Goal: Task Accomplishment & Management: Manage account settings

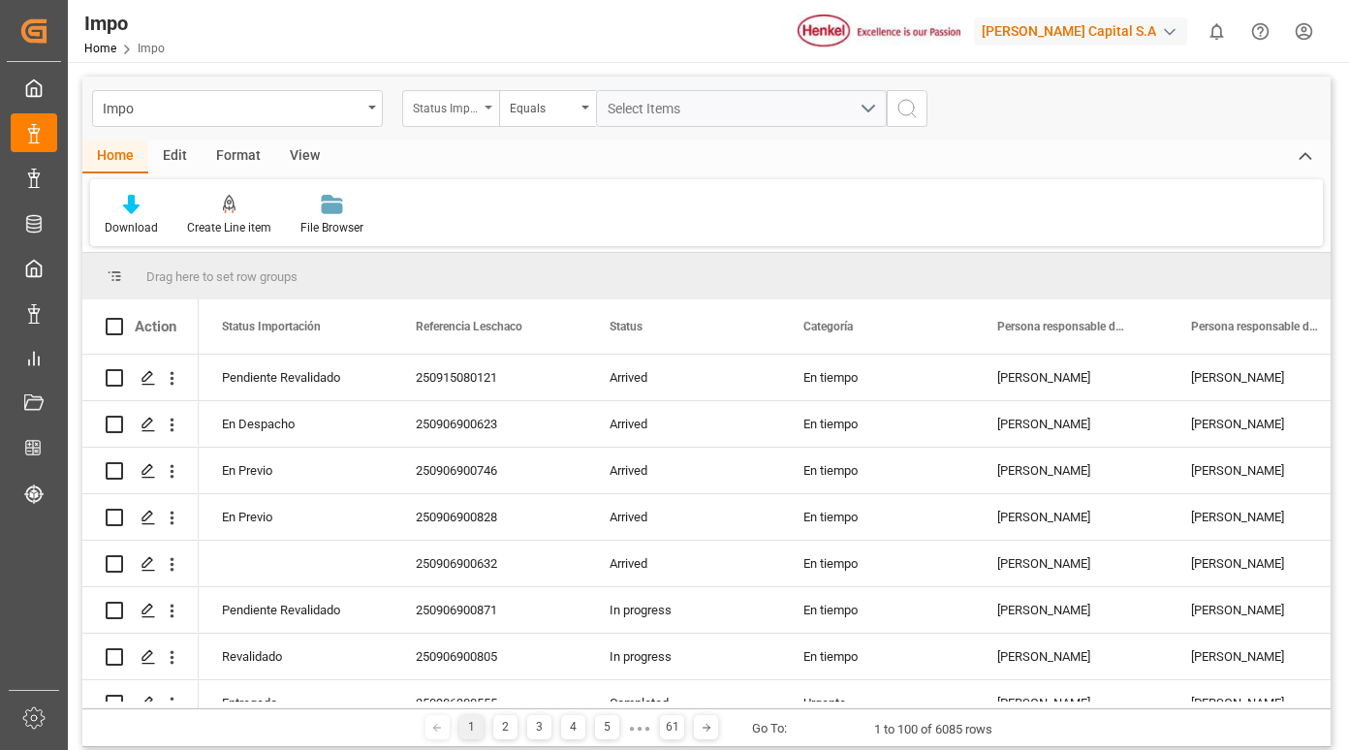
click at [472, 114] on div "Status Importación" at bounding box center [446, 106] width 66 height 22
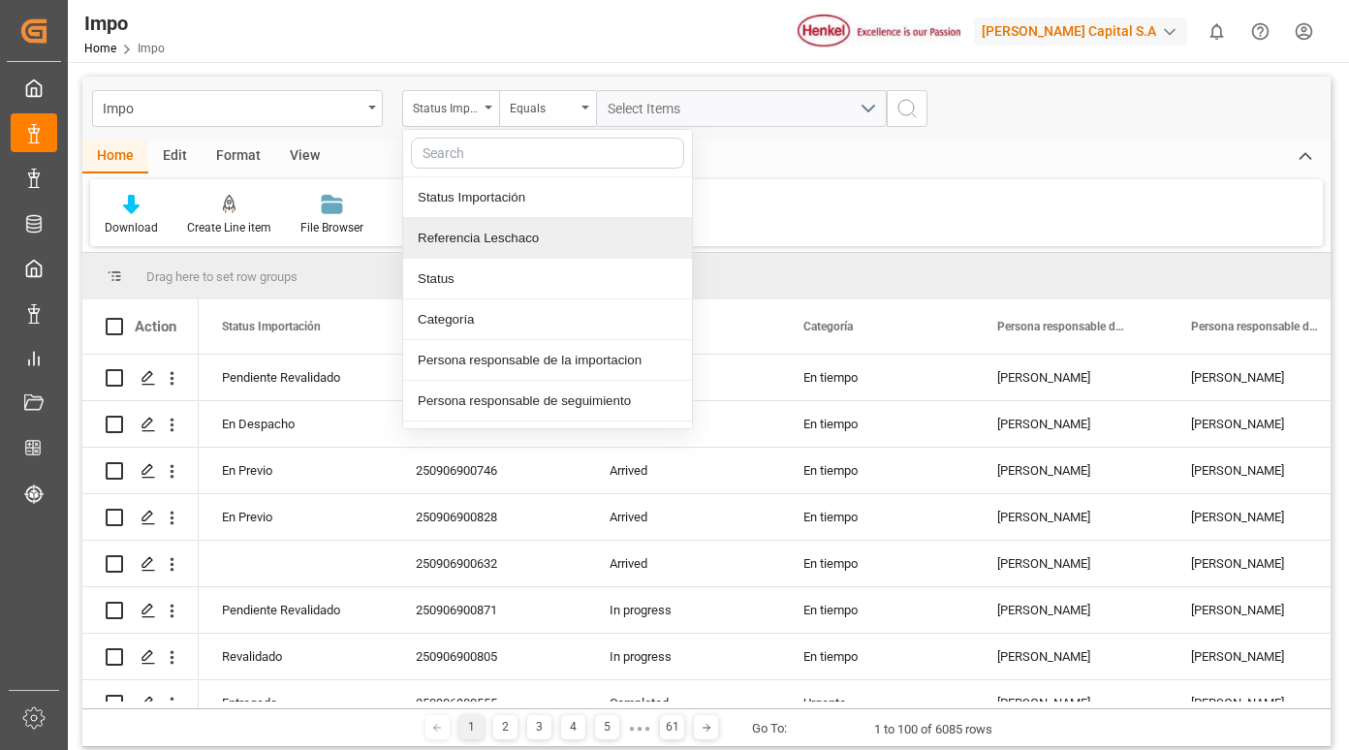
click at [465, 229] on div "Referencia Leschaco" at bounding box center [547, 238] width 289 height 41
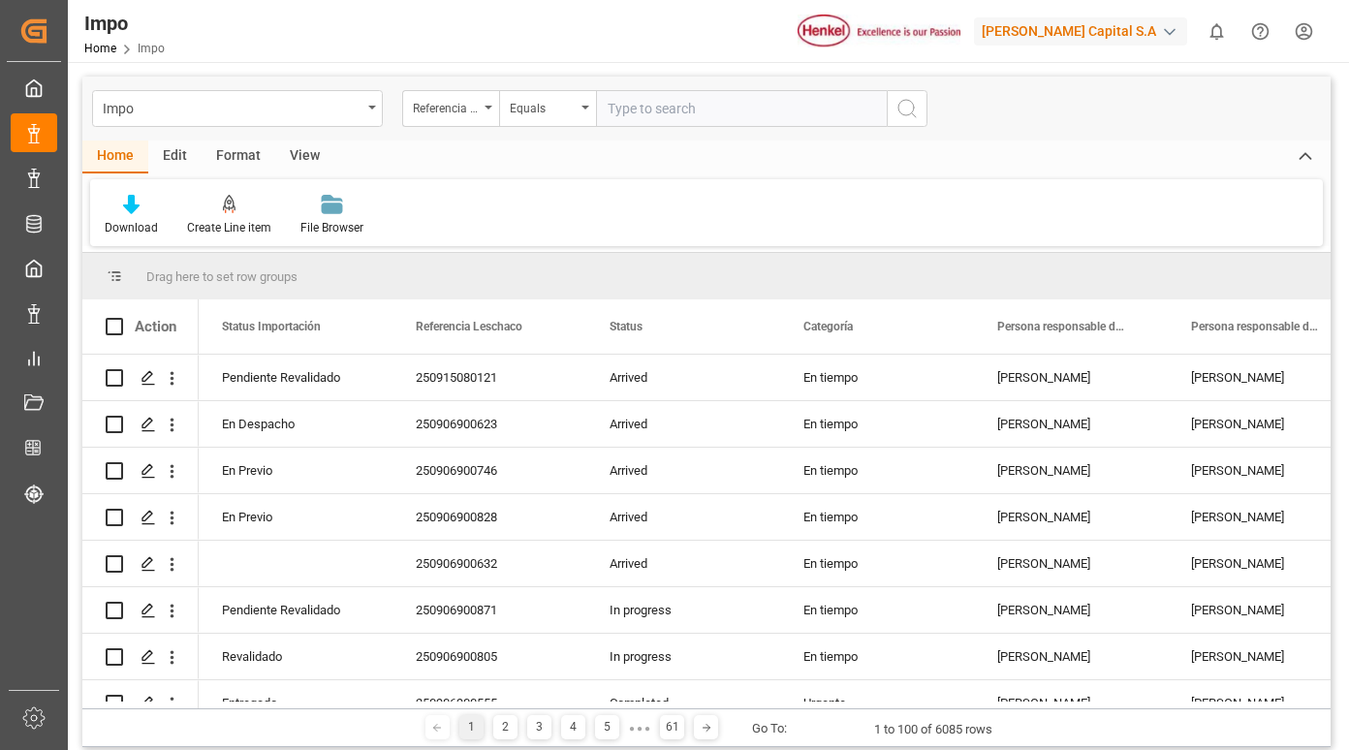
click at [643, 109] on input "text" at bounding box center [741, 108] width 291 height 37
type input "250915080109"
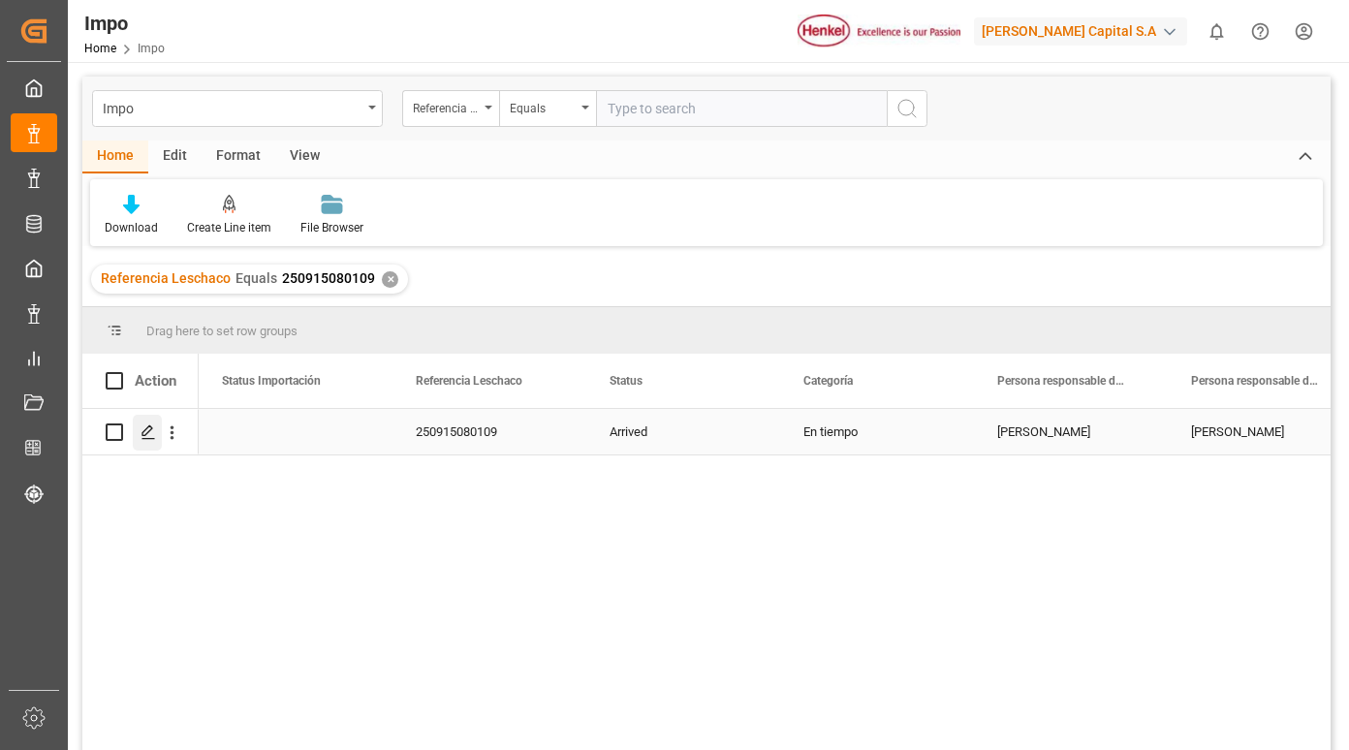
click at [153, 439] on line "Press SPACE to select this row." at bounding box center [148, 439] width 12 height 0
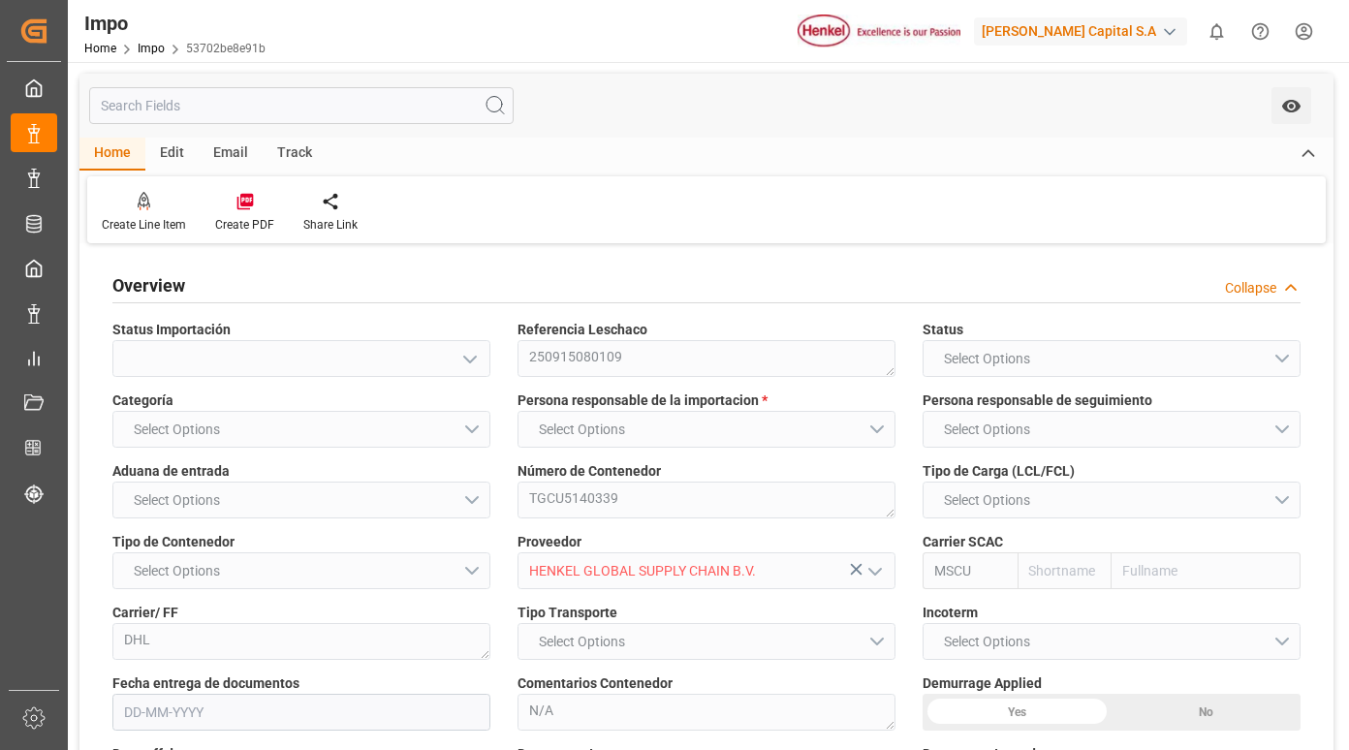
type input "MSC"
type input "Mediterranean Shipping Company"
type input "1"
type input "1.32"
type input "1"
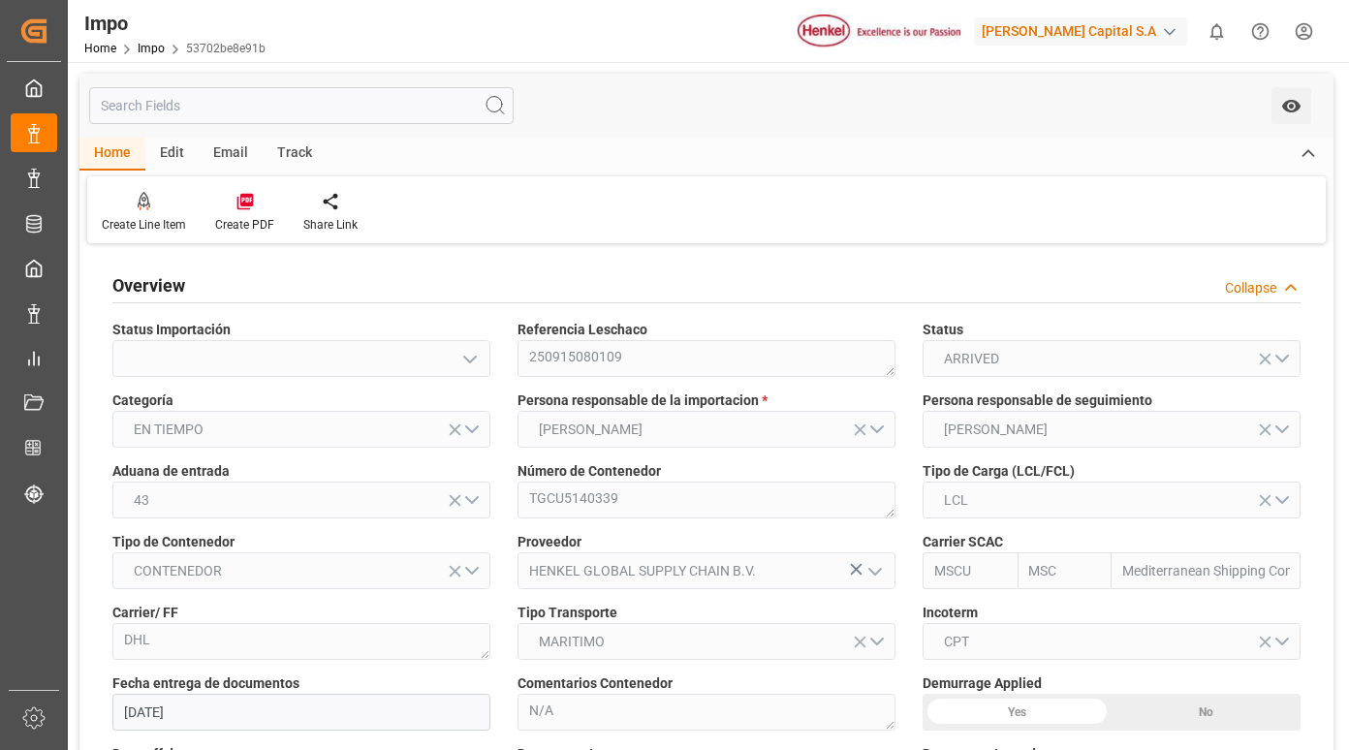
type input "[DATE]"
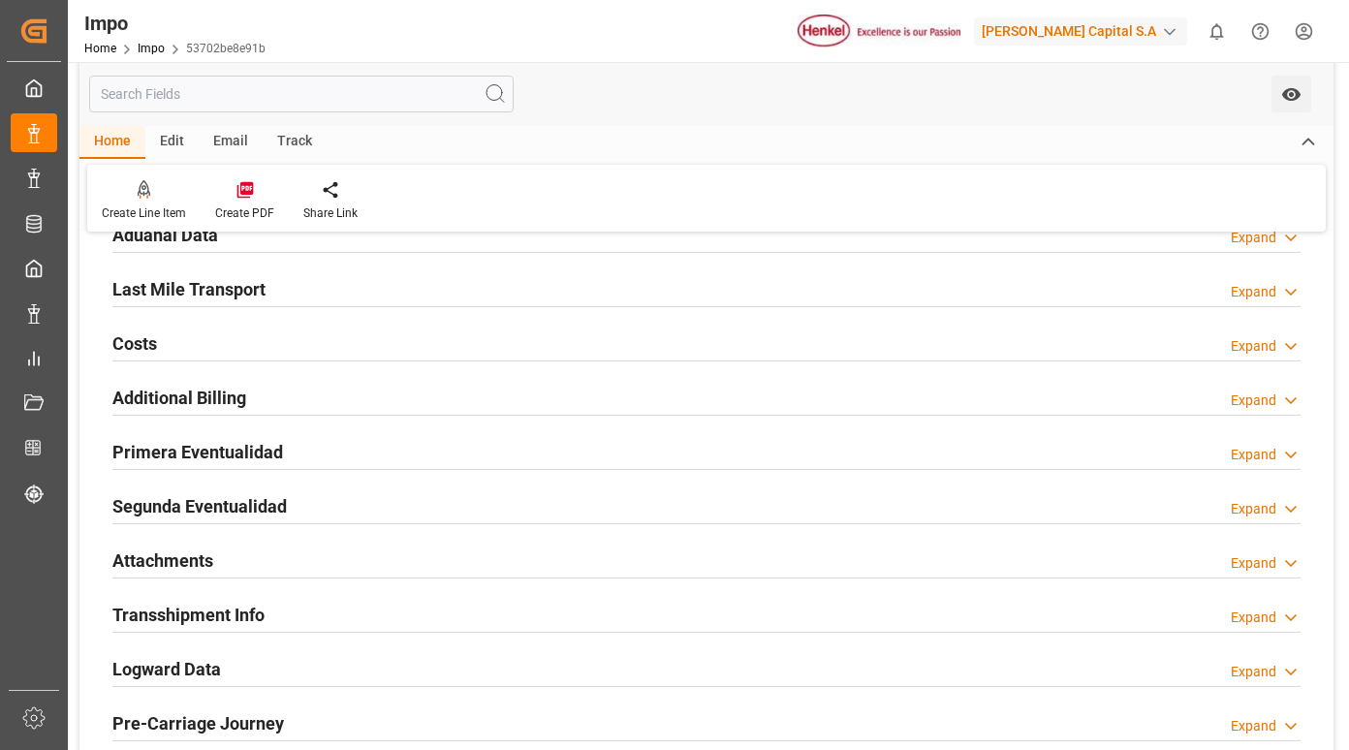
scroll to position [1356, 0]
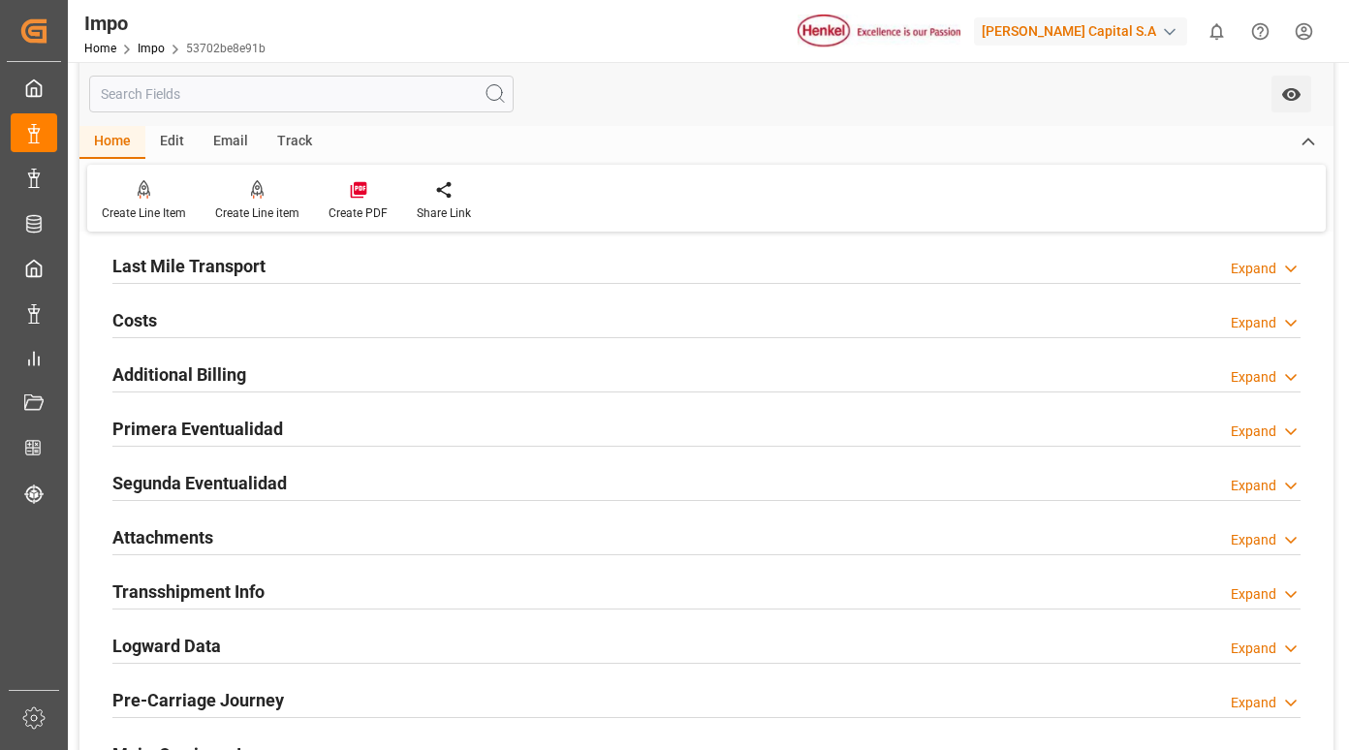
click at [197, 437] on h2 "Primera Eventualidad" at bounding box center [197, 429] width 171 height 26
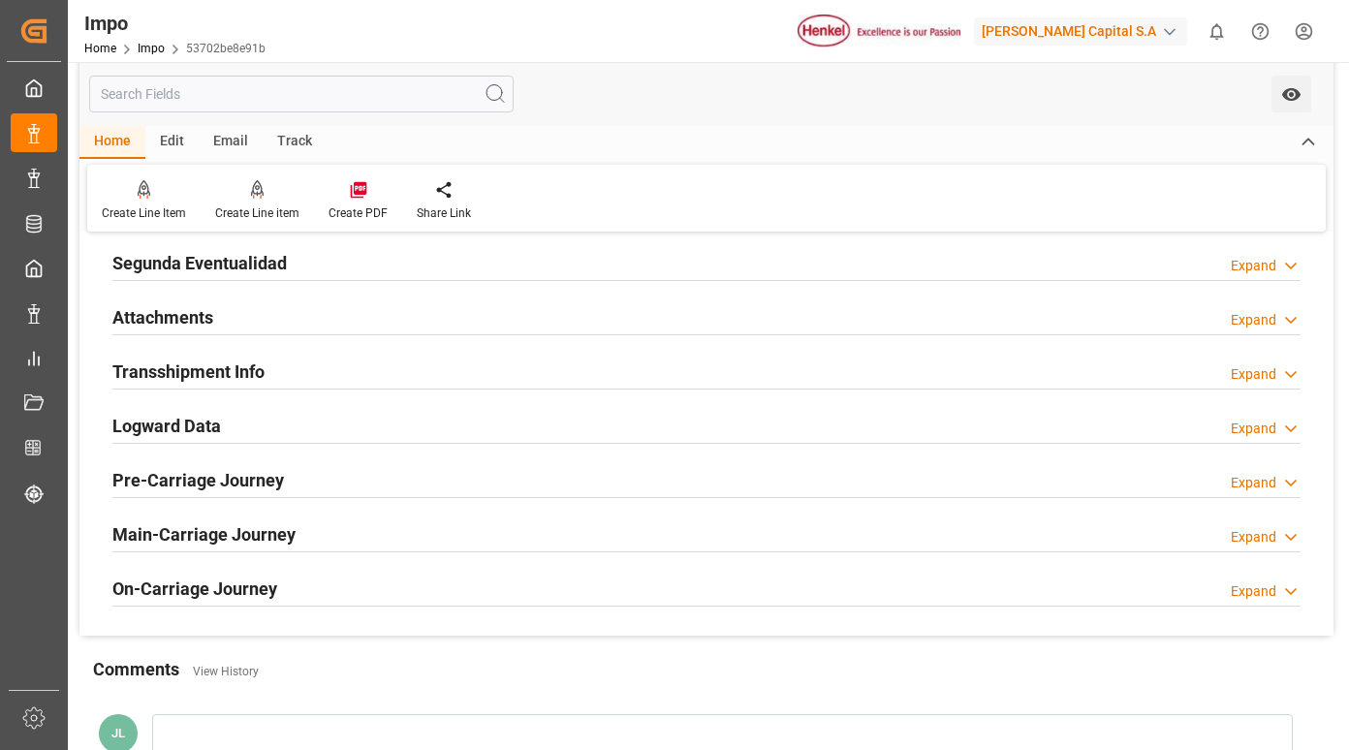
scroll to position [1550, 0]
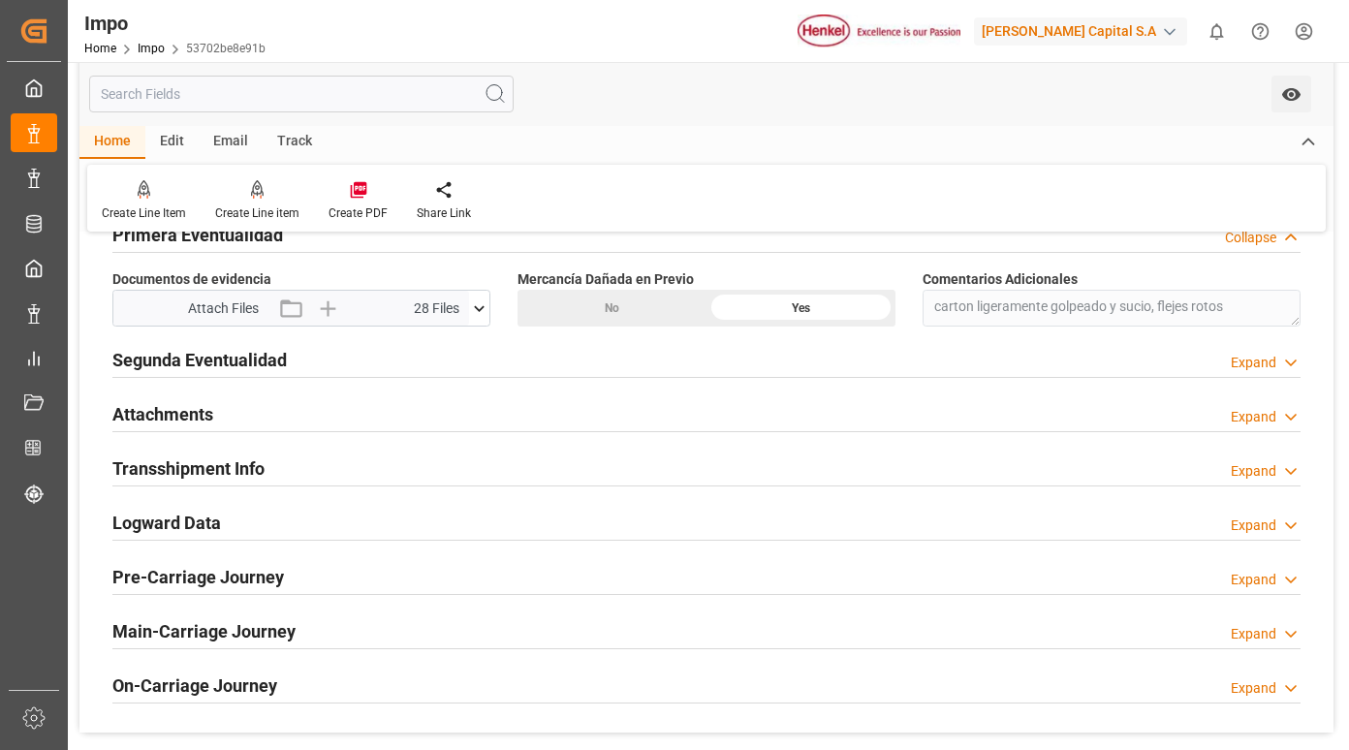
click at [480, 307] on icon at bounding box center [479, 308] width 20 height 20
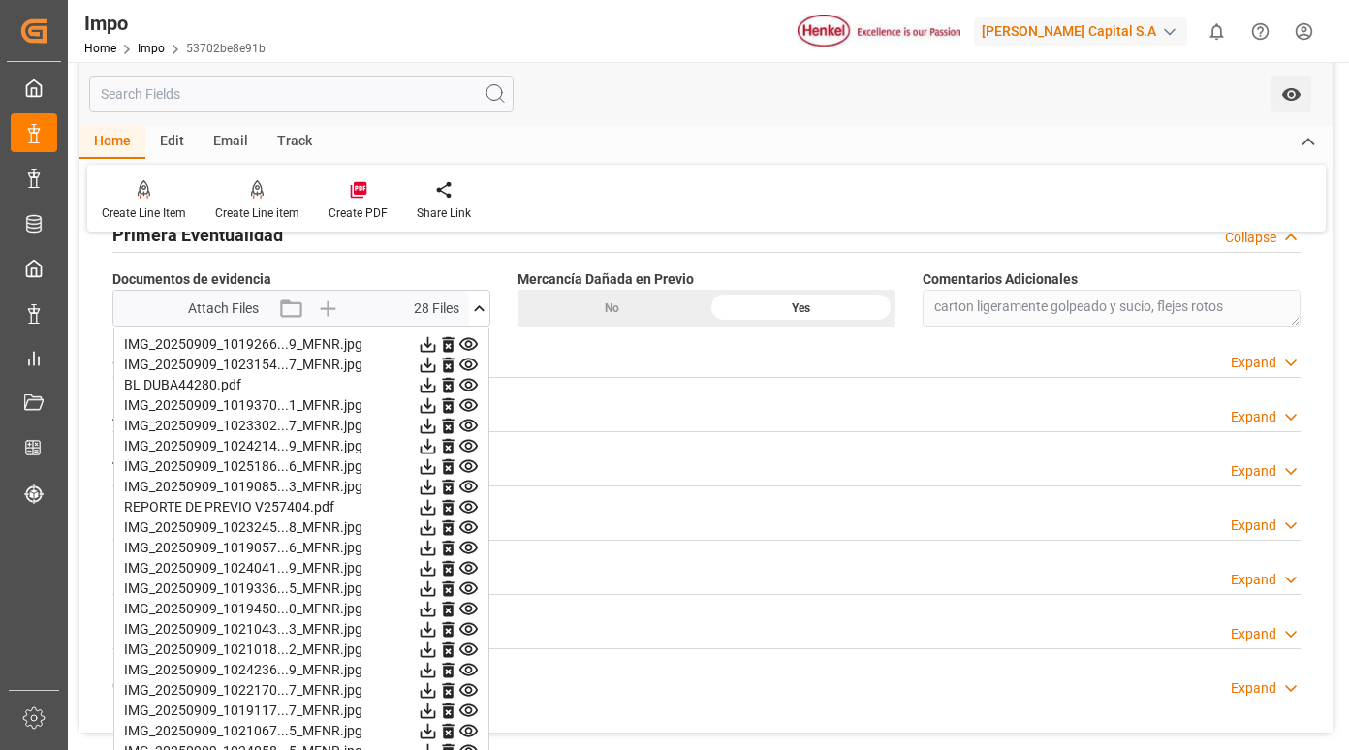
click at [471, 344] on icon at bounding box center [468, 344] width 18 height 13
click at [471, 358] on icon at bounding box center [468, 365] width 20 height 20
click at [466, 389] on icon at bounding box center [468, 385] width 18 height 13
click at [464, 398] on icon at bounding box center [468, 405] width 20 height 20
click at [474, 429] on icon at bounding box center [468, 426] width 18 height 13
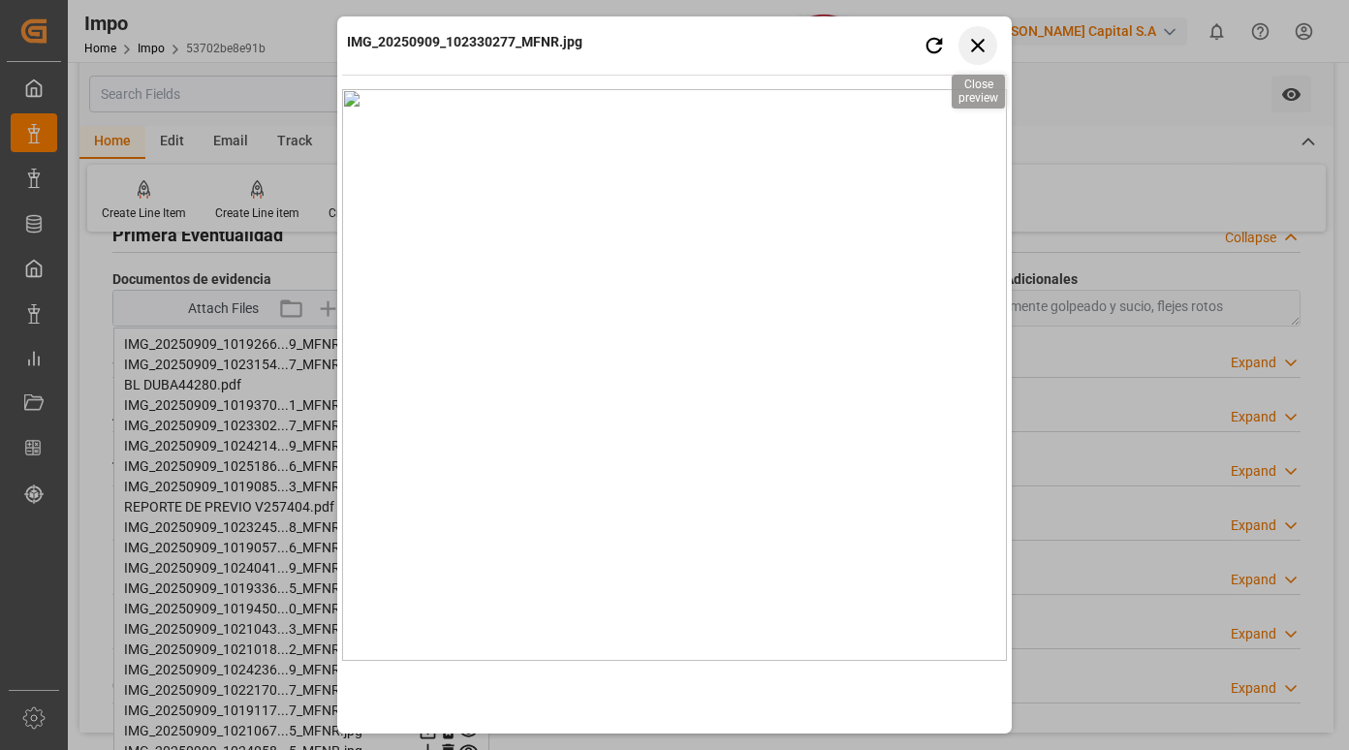
click at [978, 47] on icon "button" at bounding box center [978, 45] width 24 height 24
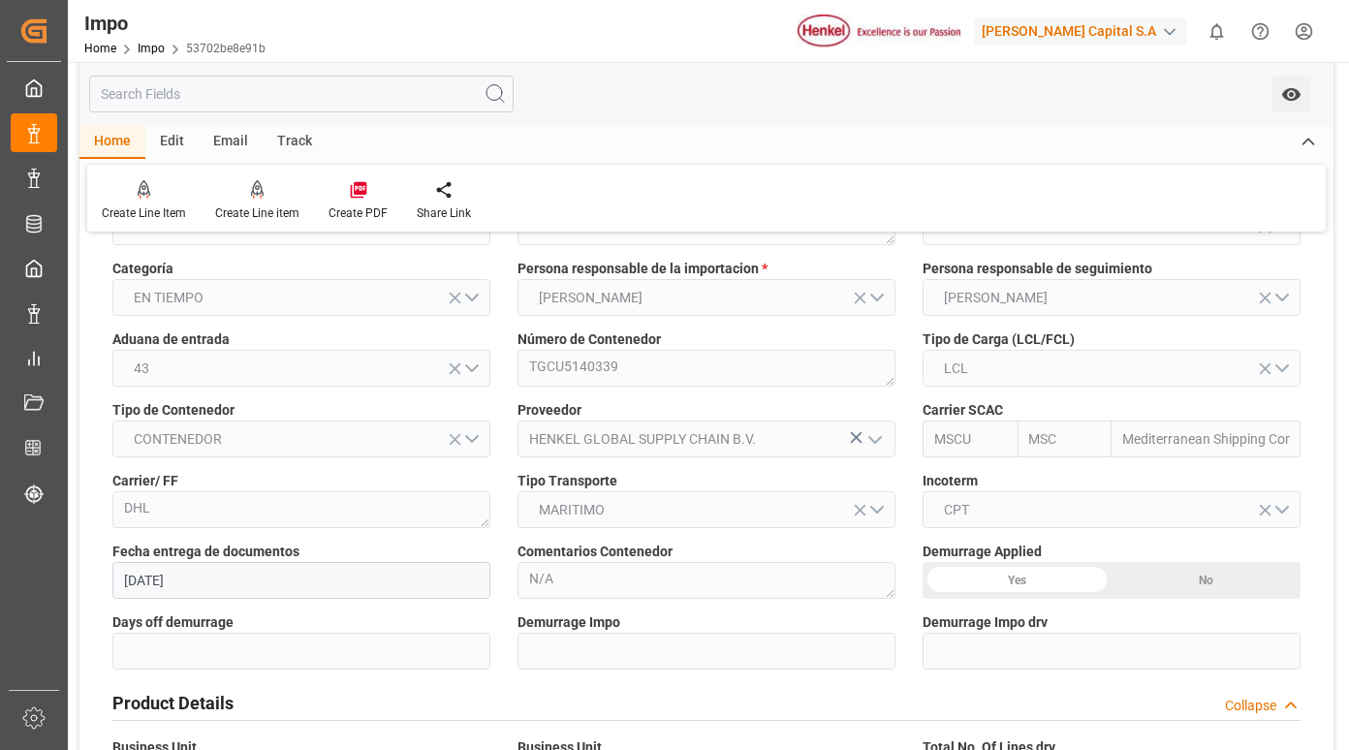
scroll to position [0, 0]
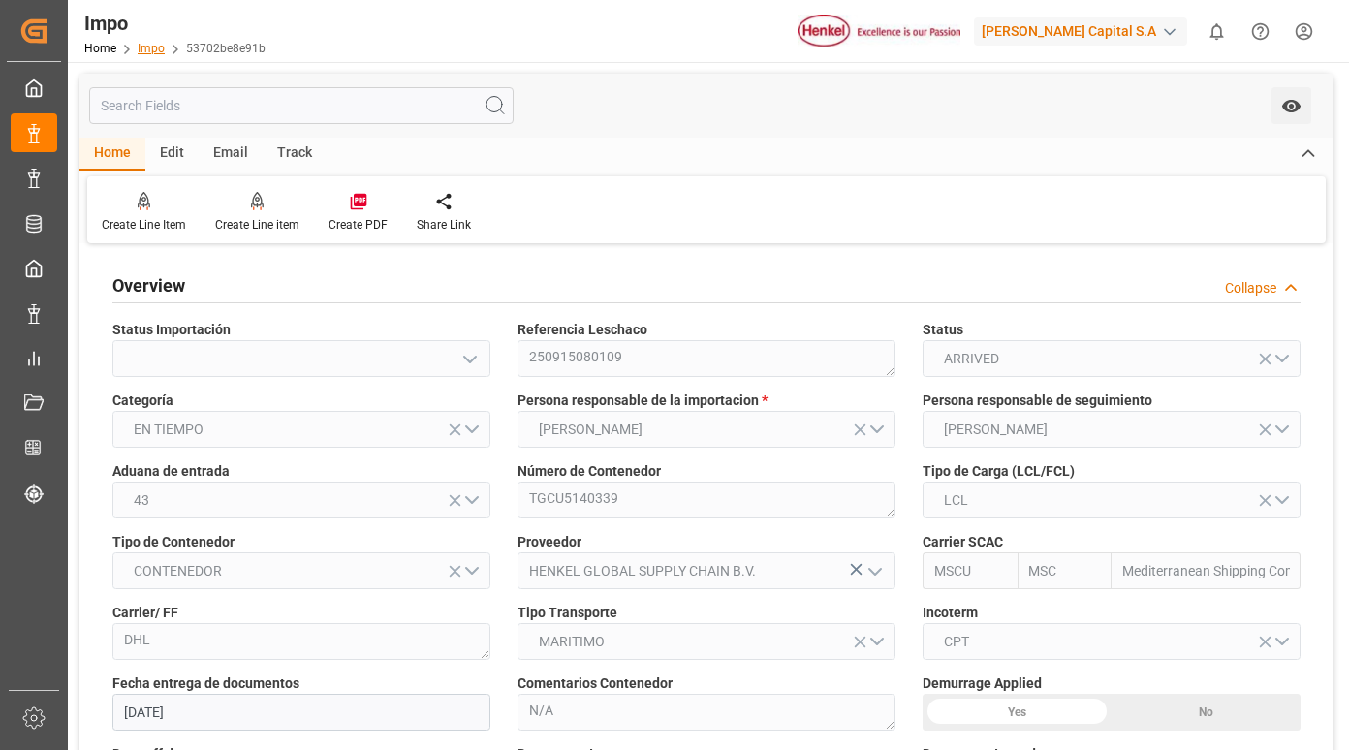
click at [154, 46] on link "Impo" at bounding box center [151, 49] width 27 height 14
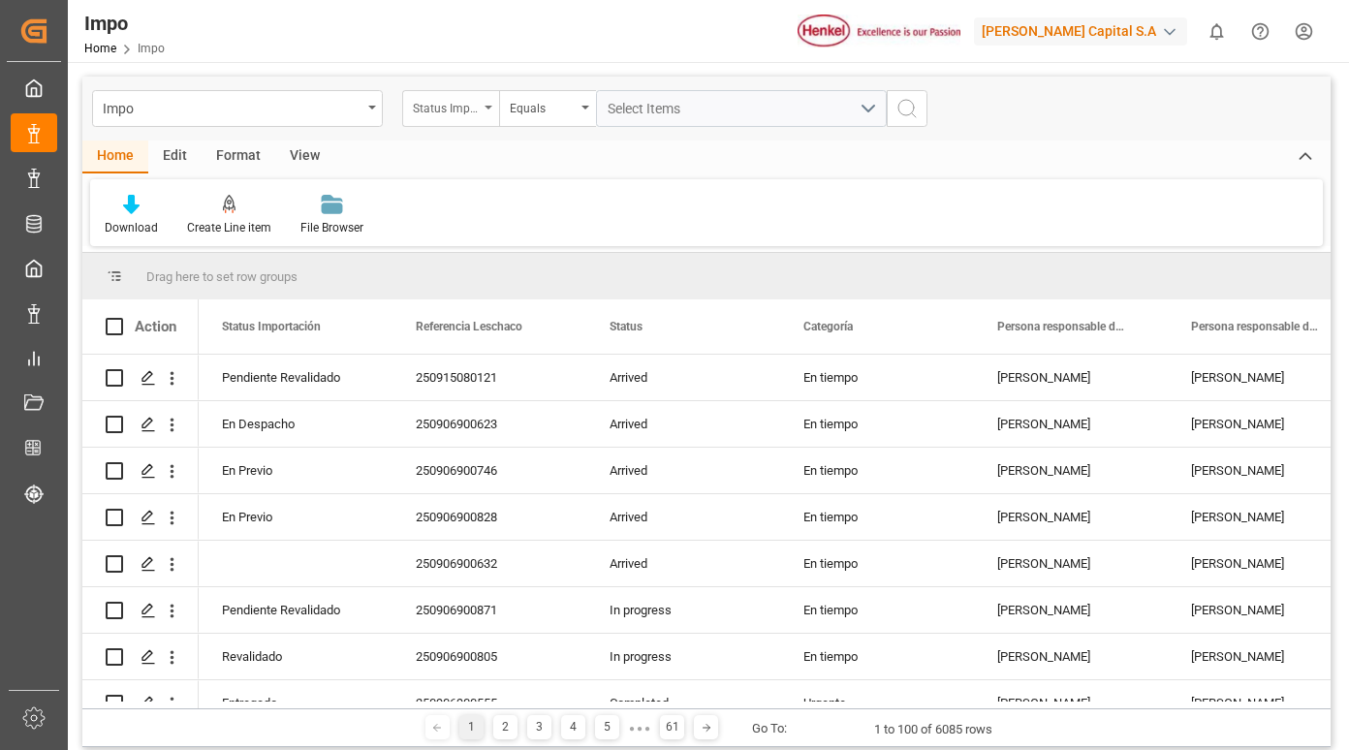
click at [474, 113] on div "Status Importación" at bounding box center [446, 106] width 66 height 22
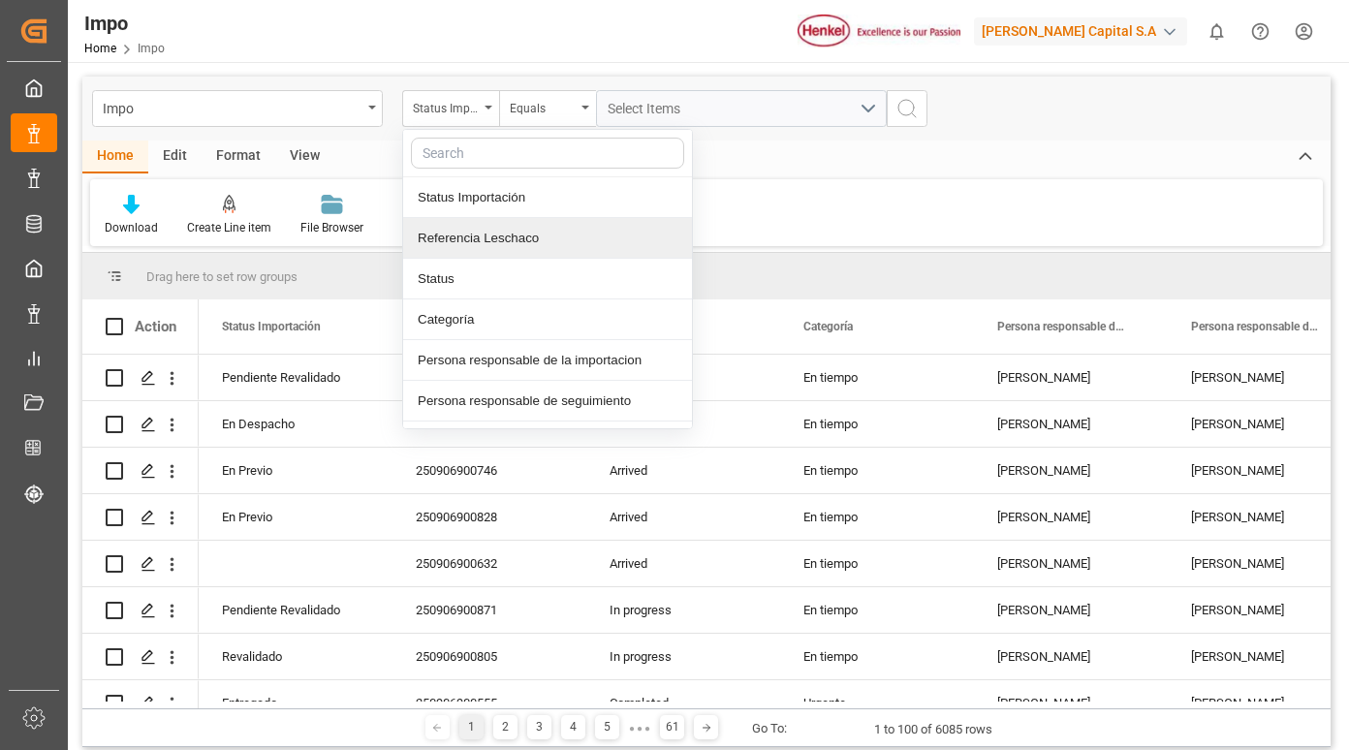
click at [486, 241] on div "Referencia Leschaco" at bounding box center [547, 238] width 289 height 41
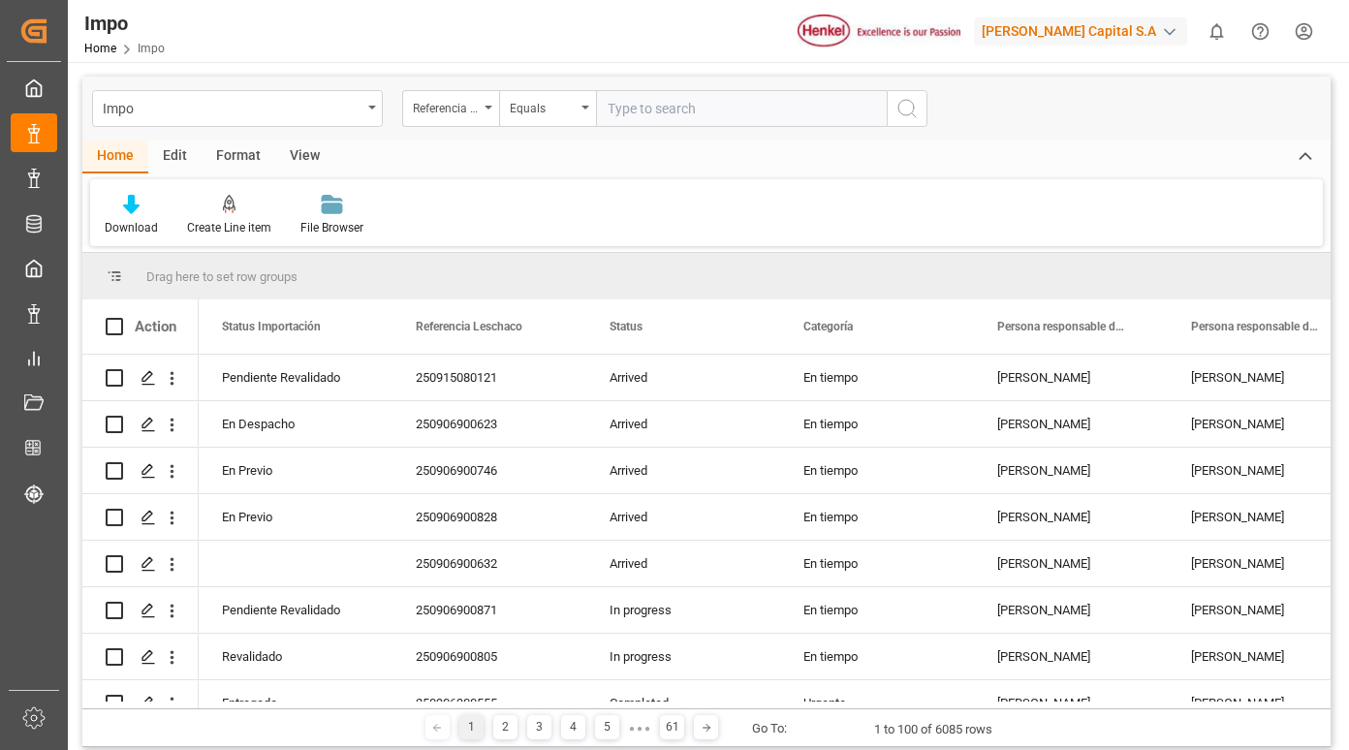
click at [665, 110] on input "text" at bounding box center [741, 108] width 291 height 37
type input "250915080093"
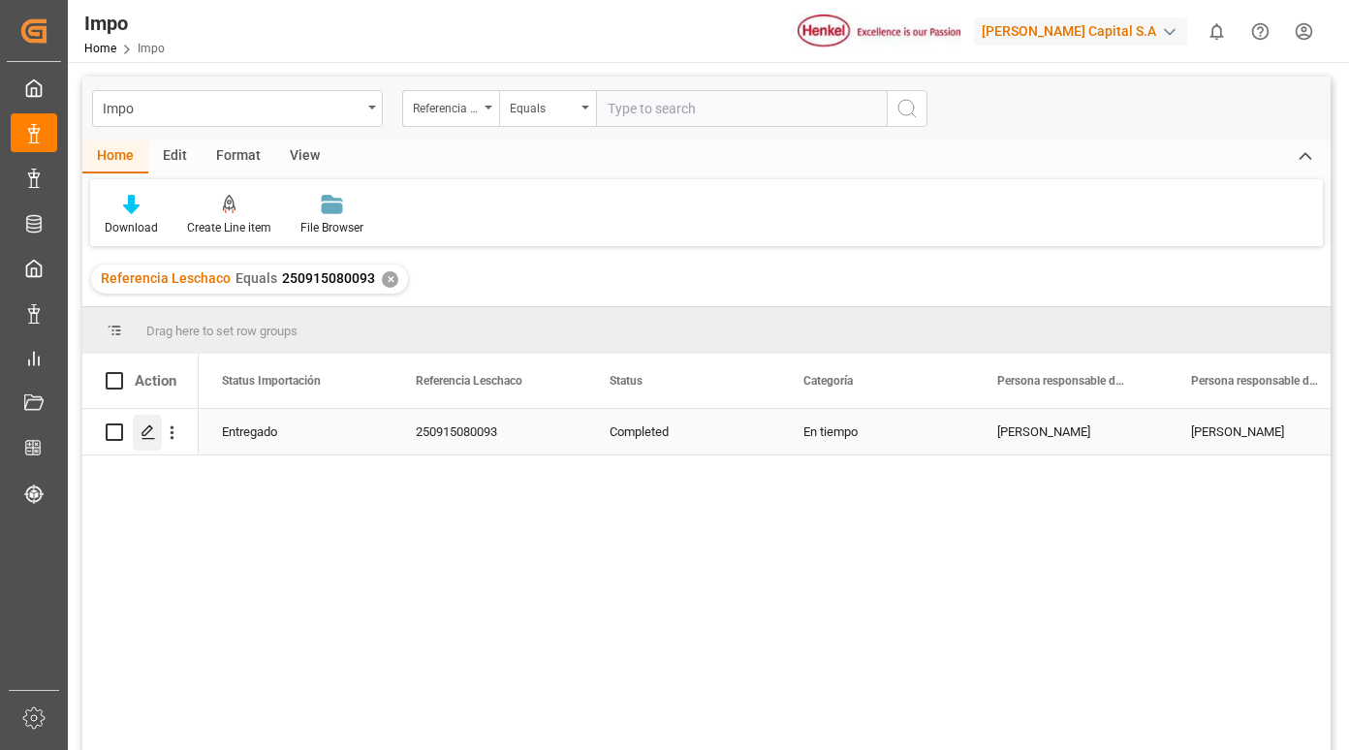
click at [155, 431] on icon "Press SPACE to select this row." at bounding box center [148, 432] width 16 height 16
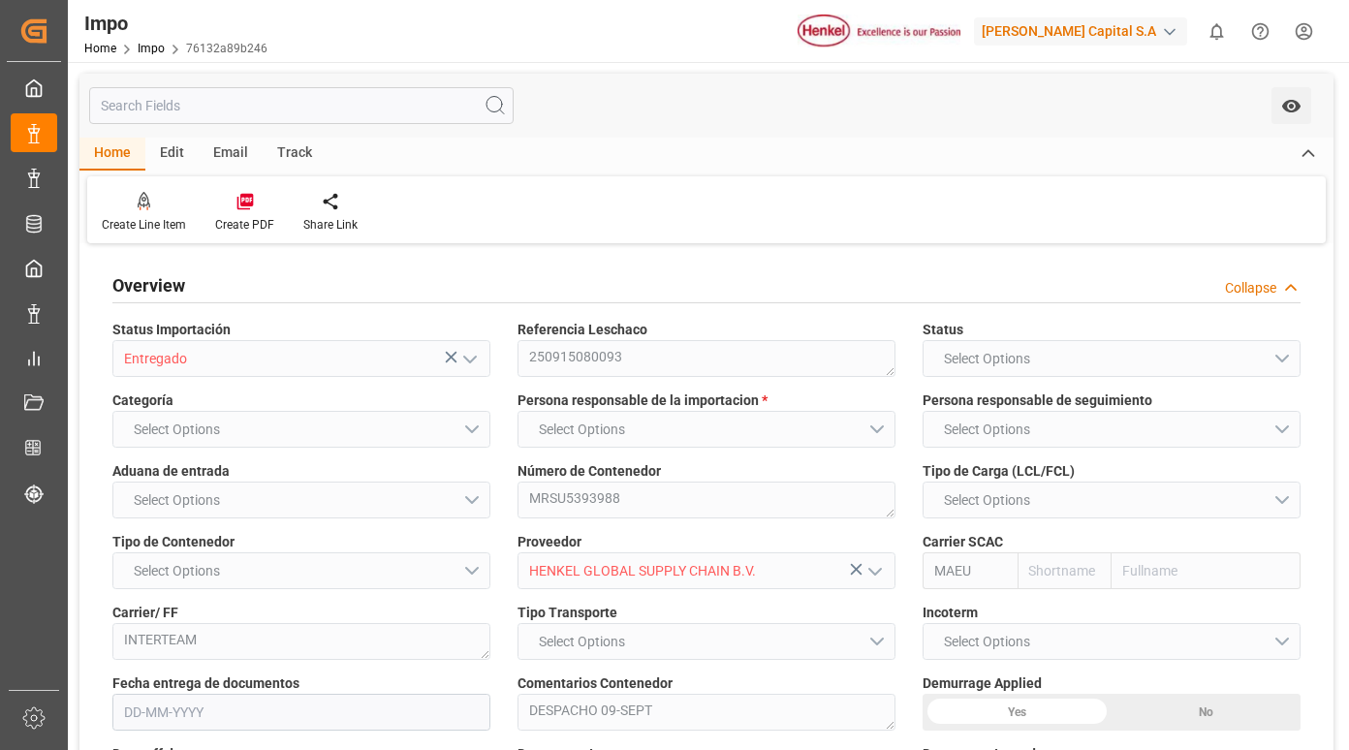
type input "Maersk"
type input "Maersk Line AS"
type input "0"
type input "1"
type input "2.94"
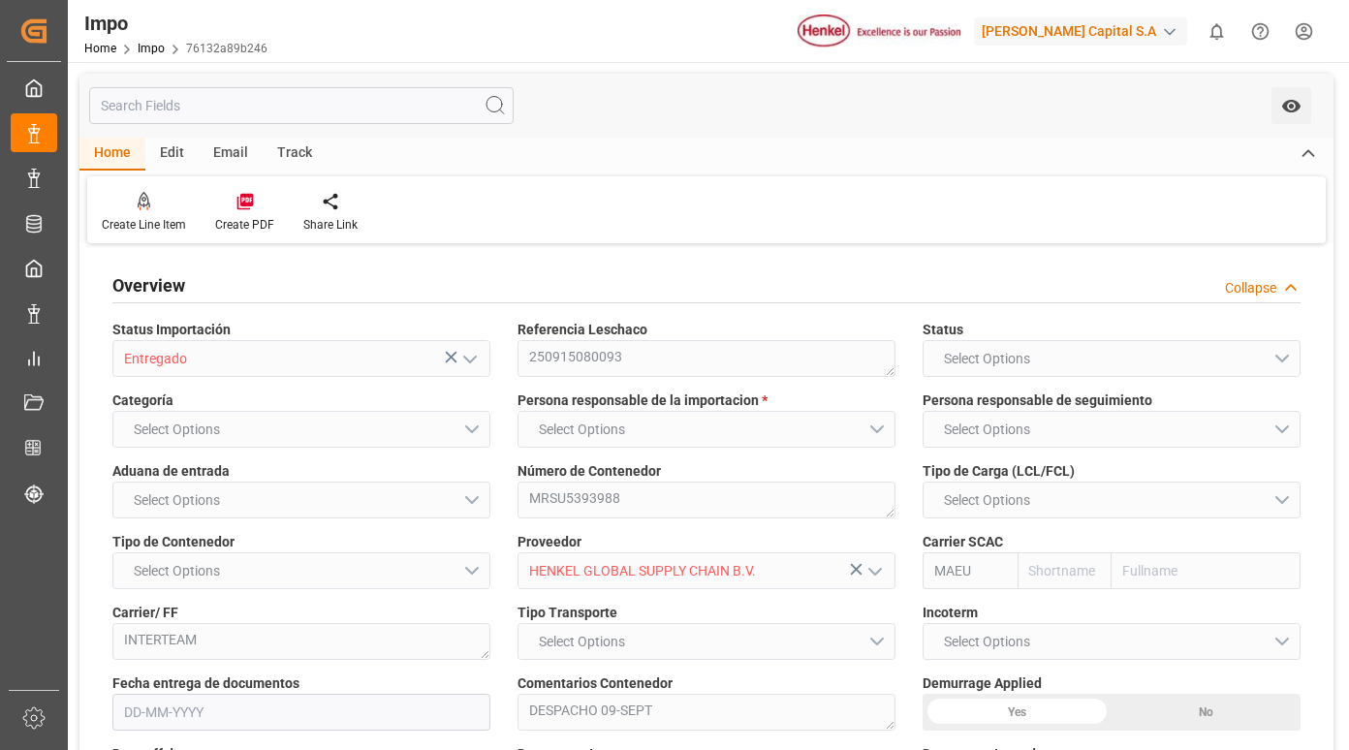
type input "3"
type input "[DATE]"
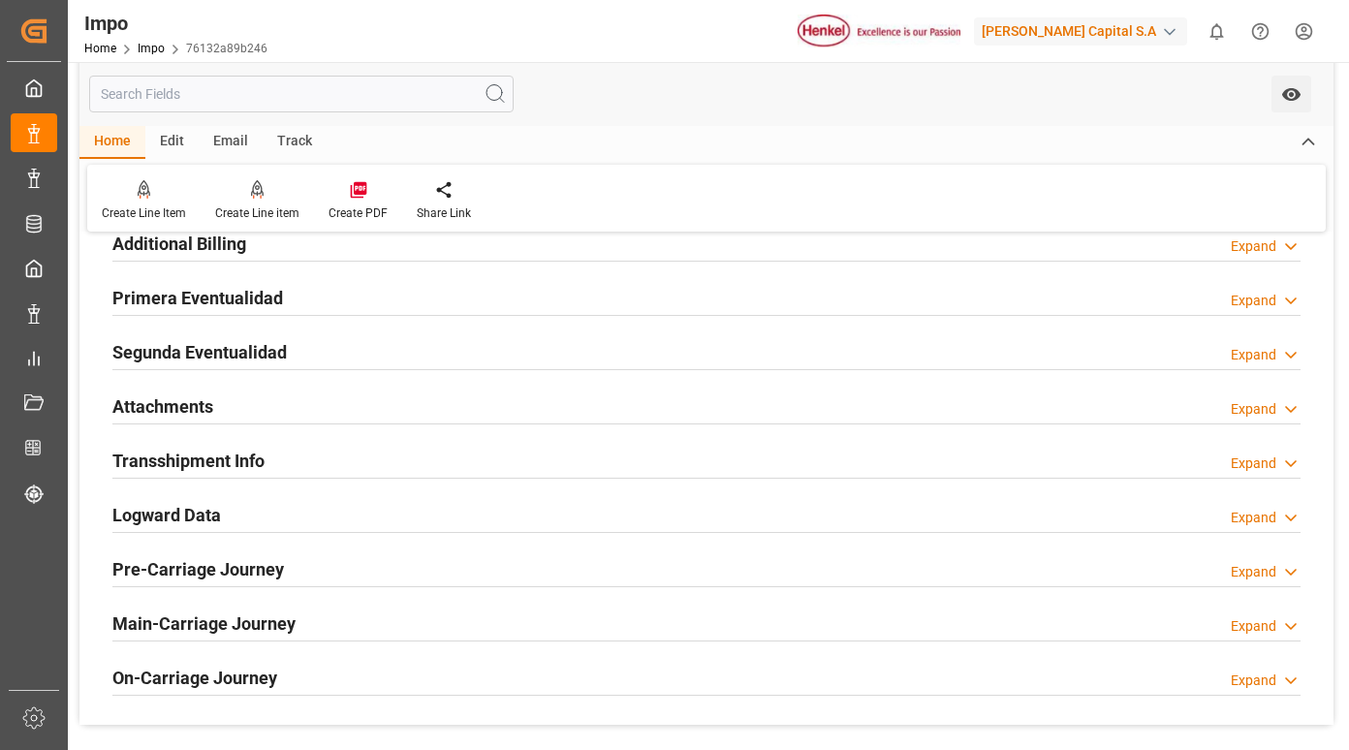
scroll to position [1453, 0]
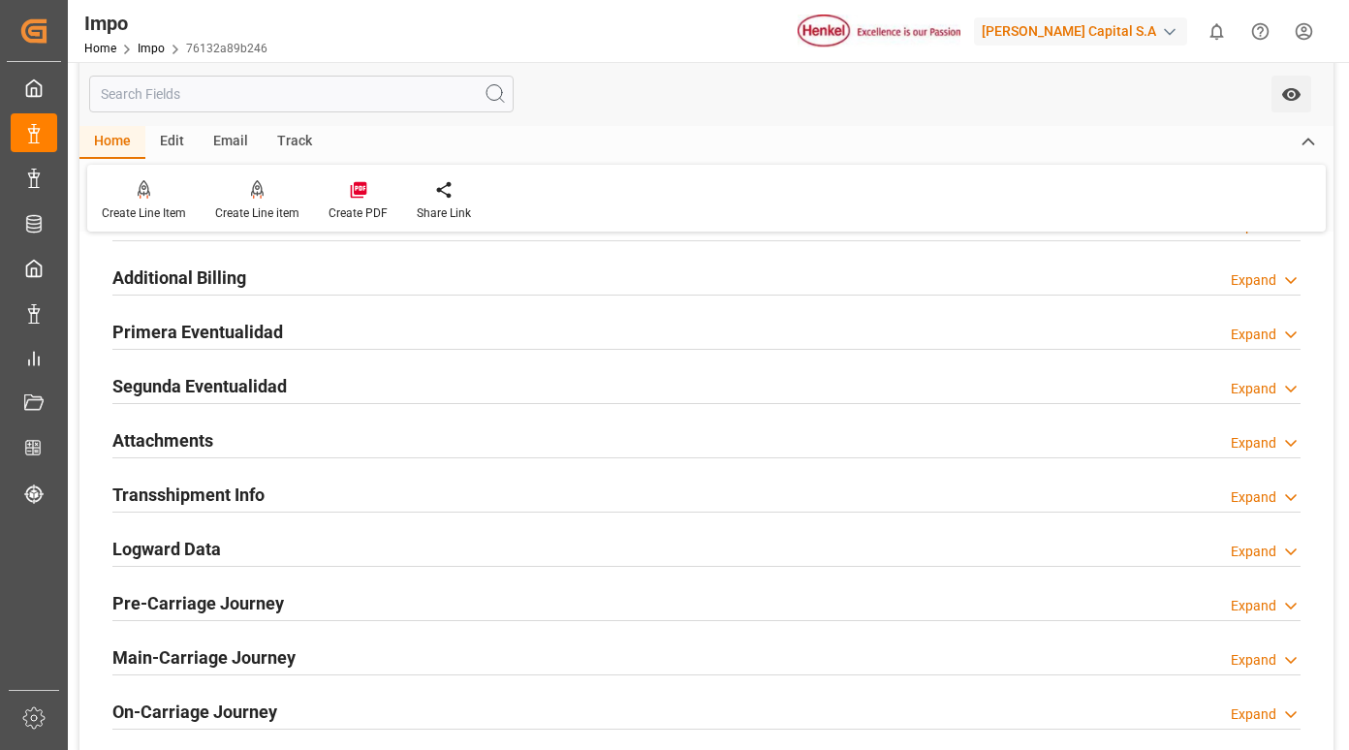
click at [260, 333] on h2 "Primera Eventualidad" at bounding box center [197, 332] width 171 height 26
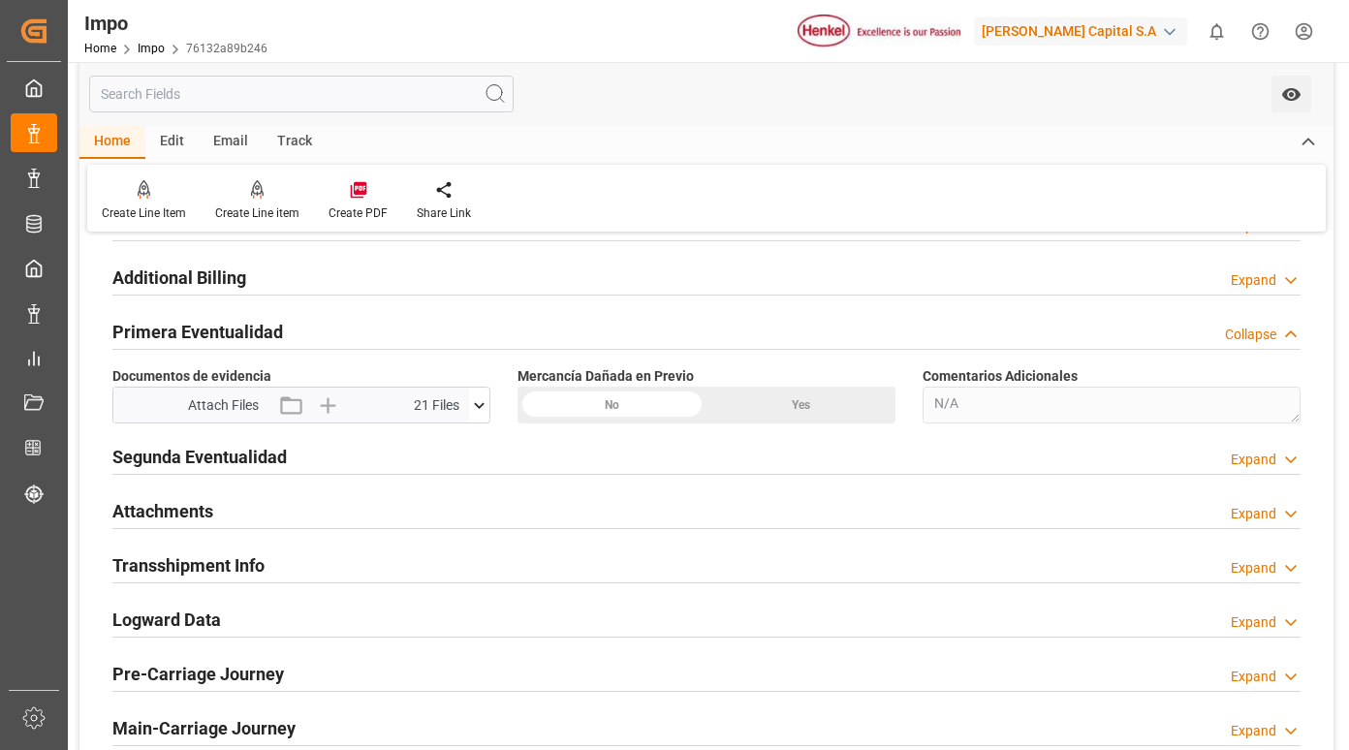
click at [478, 411] on icon at bounding box center [479, 405] width 20 height 20
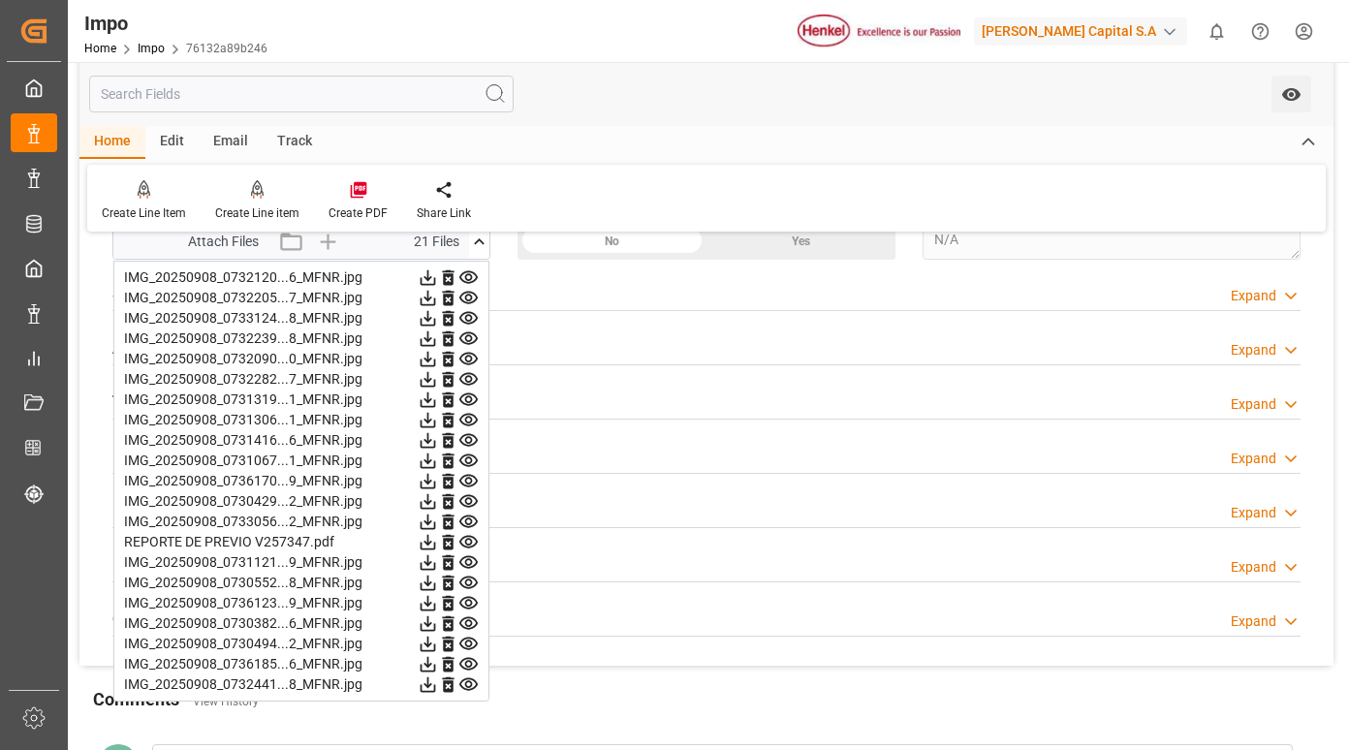
scroll to position [1647, 0]
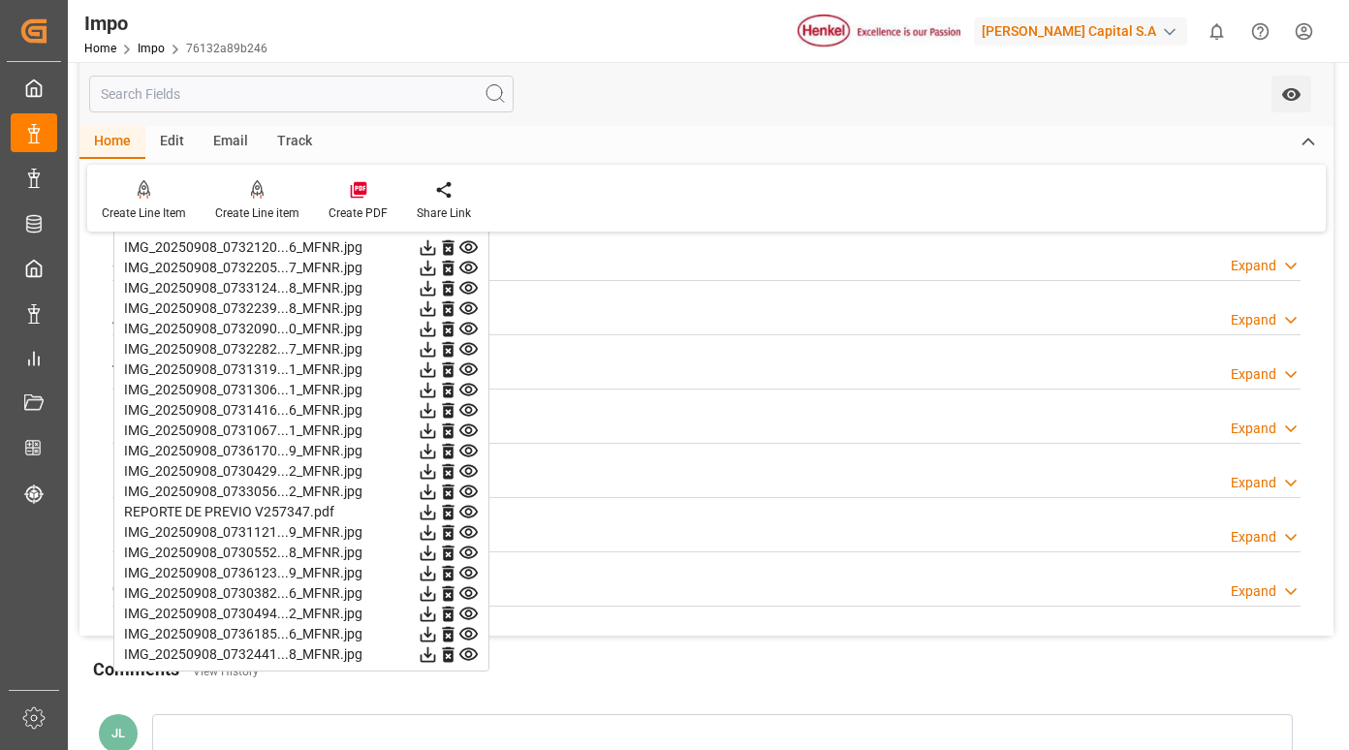
click at [471, 248] on icon at bounding box center [468, 247] width 18 height 13
click at [471, 263] on icon at bounding box center [468, 268] width 18 height 13
click at [470, 283] on icon at bounding box center [468, 288] width 18 height 13
click at [468, 304] on icon at bounding box center [468, 308] width 20 height 20
click at [472, 325] on icon at bounding box center [468, 329] width 18 height 13
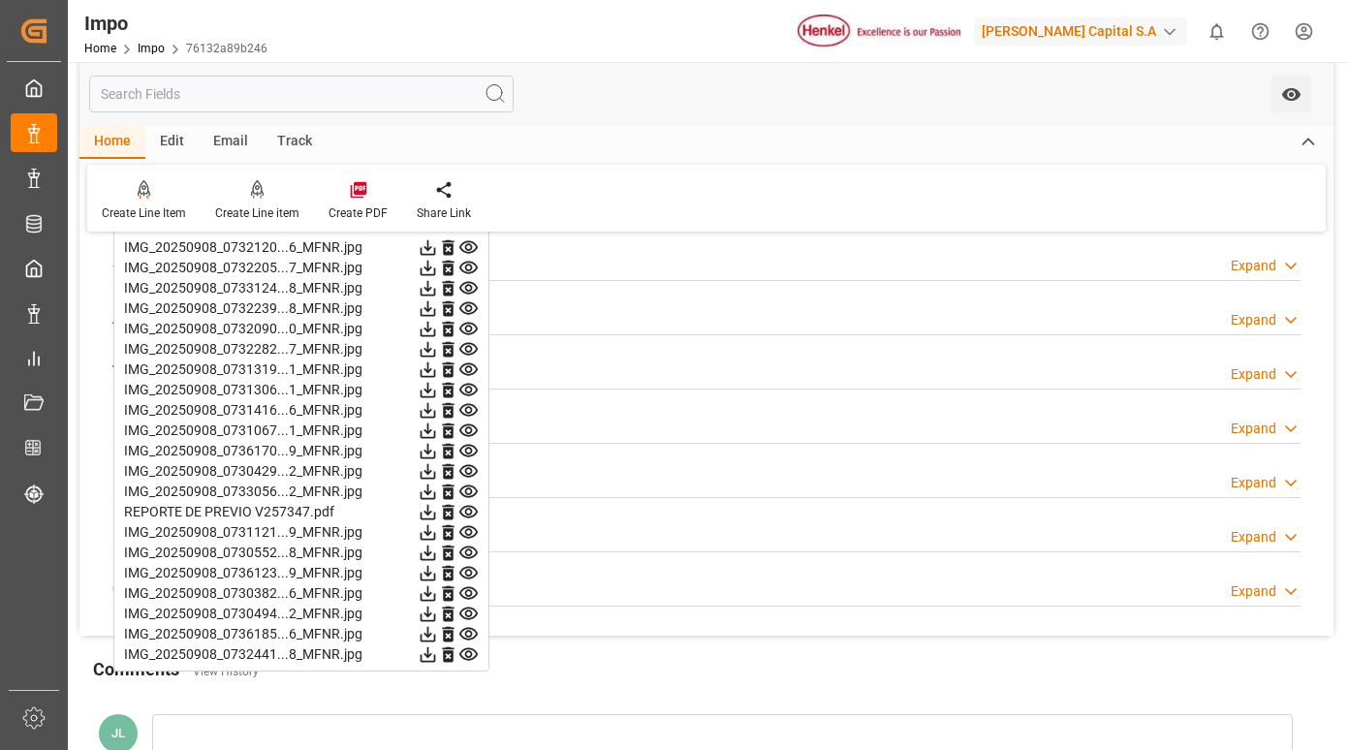
click at [467, 349] on icon at bounding box center [468, 349] width 20 height 20
click at [467, 366] on icon at bounding box center [468, 369] width 18 height 13
click at [466, 349] on icon at bounding box center [468, 349] width 18 height 13
click at [474, 364] on icon at bounding box center [468, 369] width 20 height 20
click at [468, 387] on icon at bounding box center [468, 390] width 18 height 13
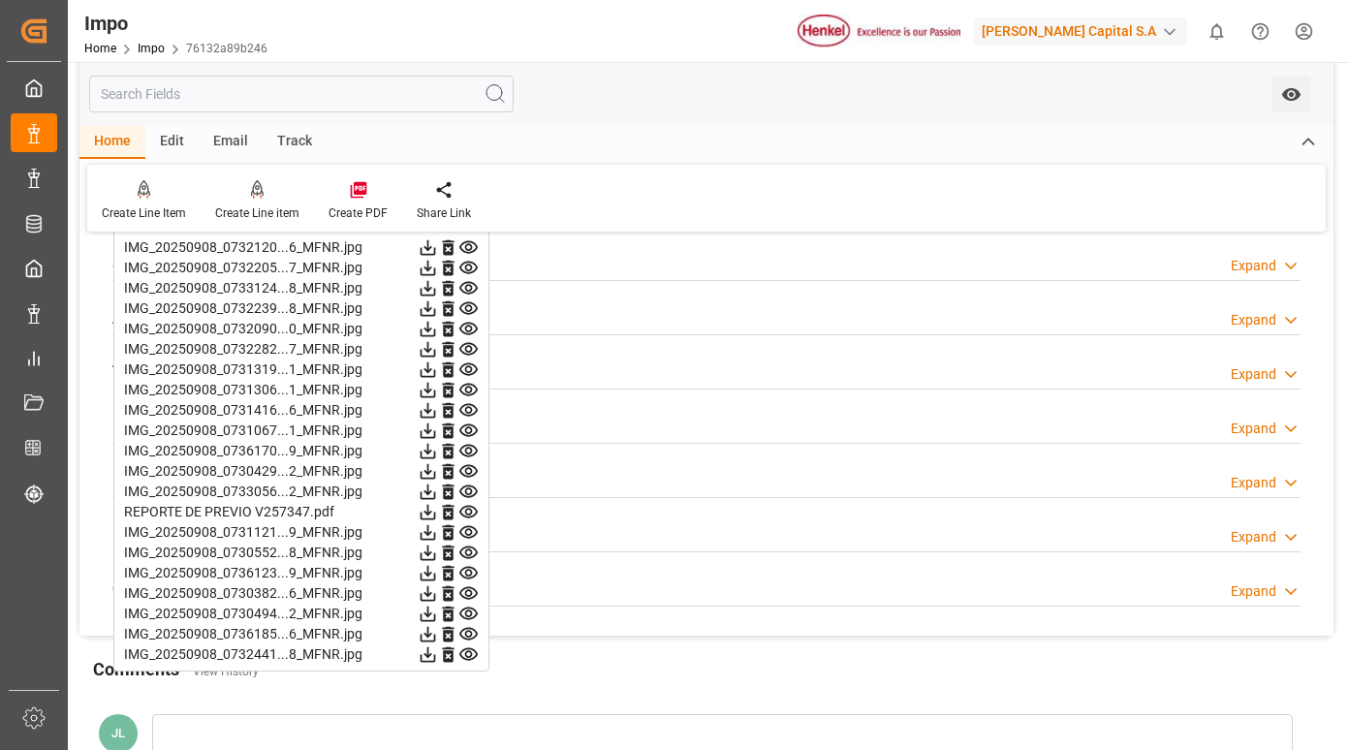
click at [468, 407] on icon at bounding box center [468, 410] width 18 height 13
click at [466, 425] on icon at bounding box center [468, 430] width 18 height 13
click at [467, 452] on icon at bounding box center [468, 451] width 18 height 13
click at [473, 473] on icon at bounding box center [468, 471] width 20 height 20
click at [472, 485] on icon at bounding box center [468, 492] width 20 height 20
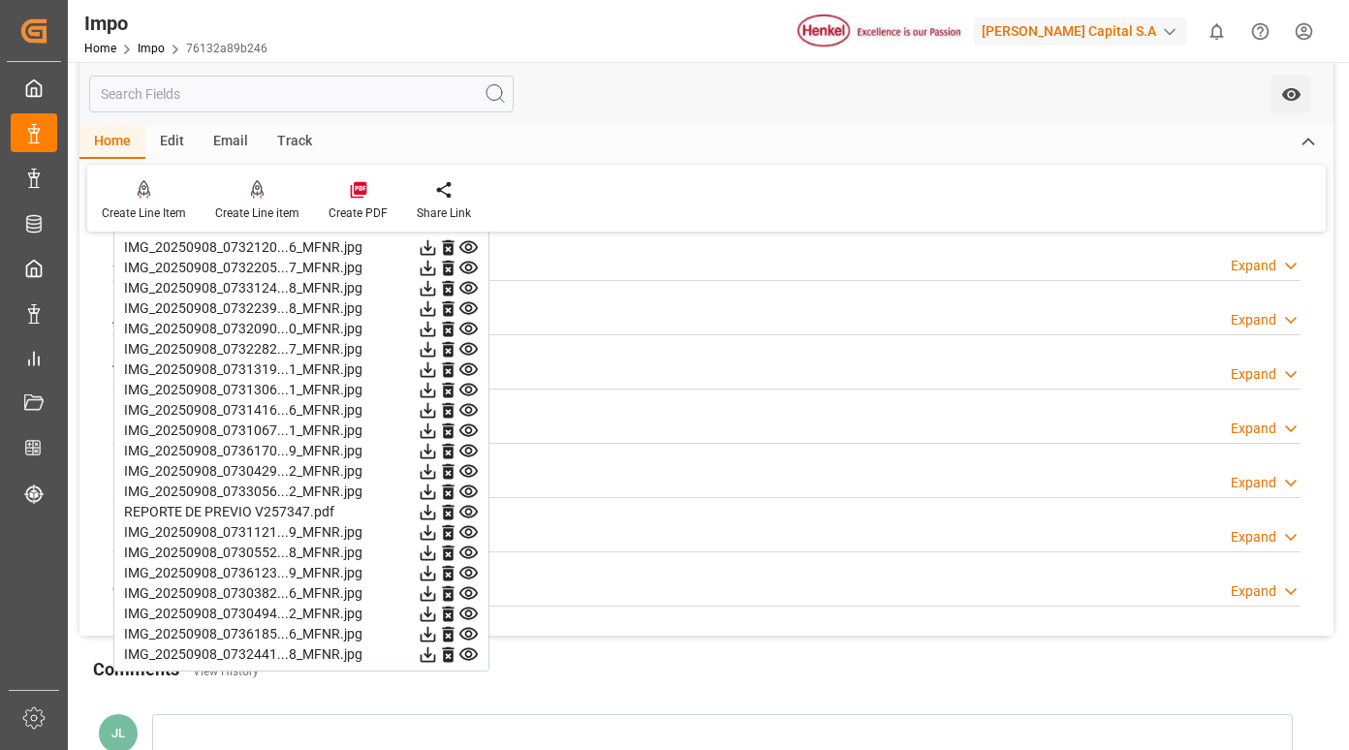
click at [473, 509] on icon at bounding box center [468, 512] width 20 height 20
click at [470, 533] on icon at bounding box center [468, 532] width 20 height 20
click at [470, 558] on icon at bounding box center [468, 552] width 18 height 13
click at [470, 572] on icon at bounding box center [468, 573] width 20 height 20
click at [470, 591] on icon at bounding box center [468, 593] width 18 height 13
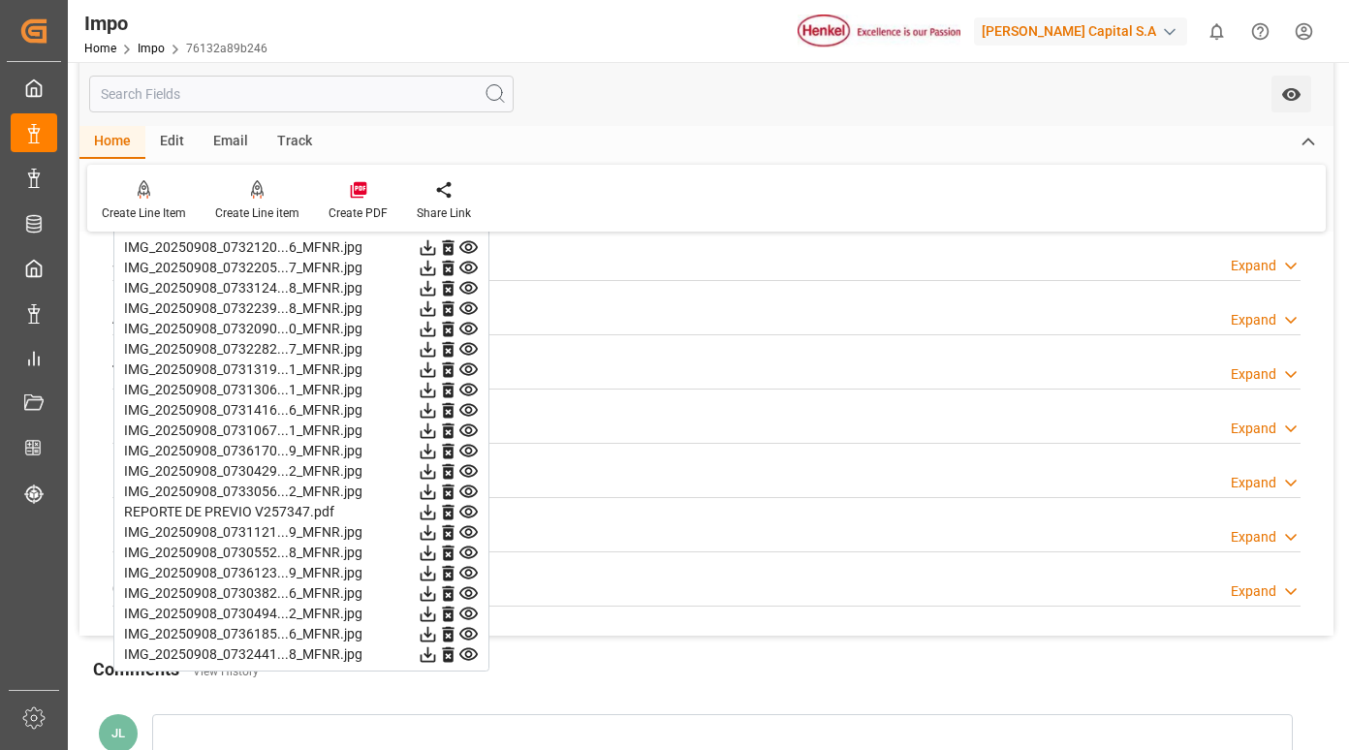
click at [472, 612] on icon at bounding box center [468, 614] width 18 height 13
click at [465, 635] on icon at bounding box center [468, 634] width 18 height 13
click at [469, 656] on icon at bounding box center [468, 654] width 20 height 20
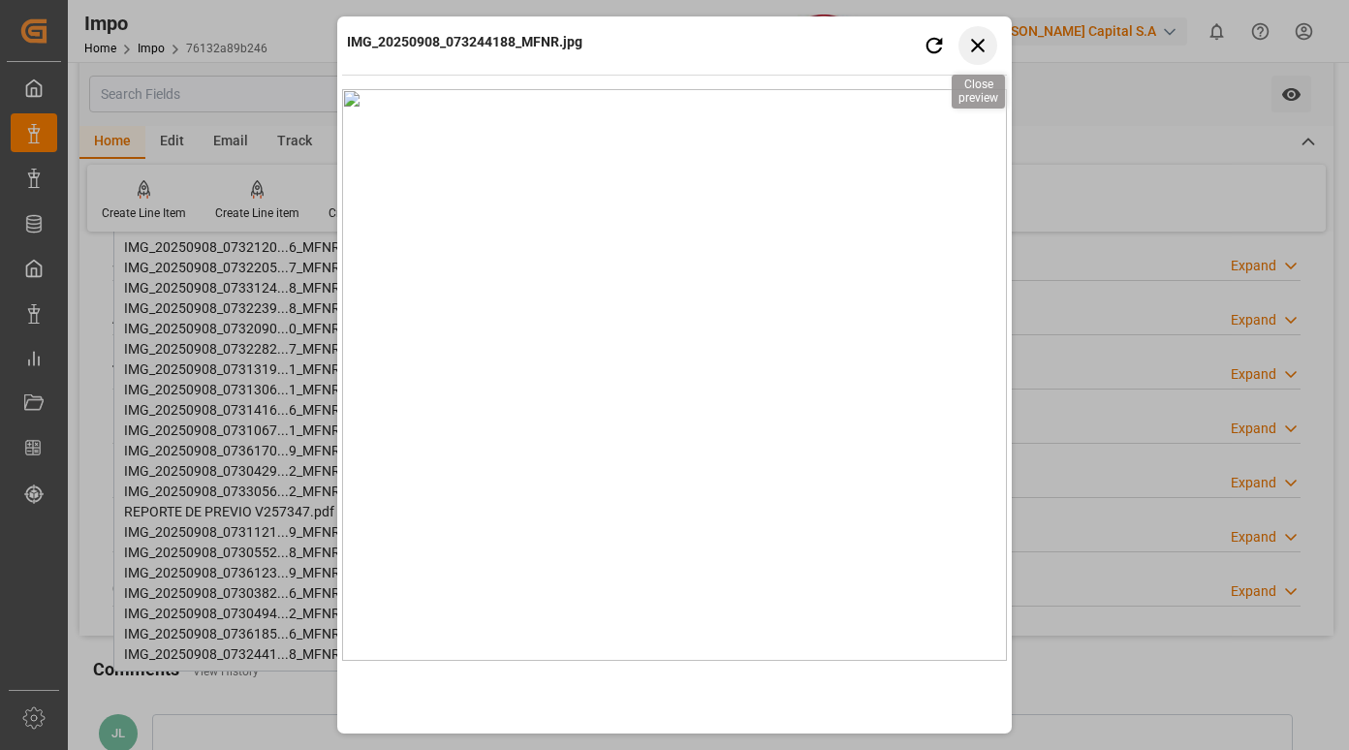
click at [975, 45] on icon "button" at bounding box center [978, 45] width 24 height 24
